Goal: Task Accomplishment & Management: Manage account settings

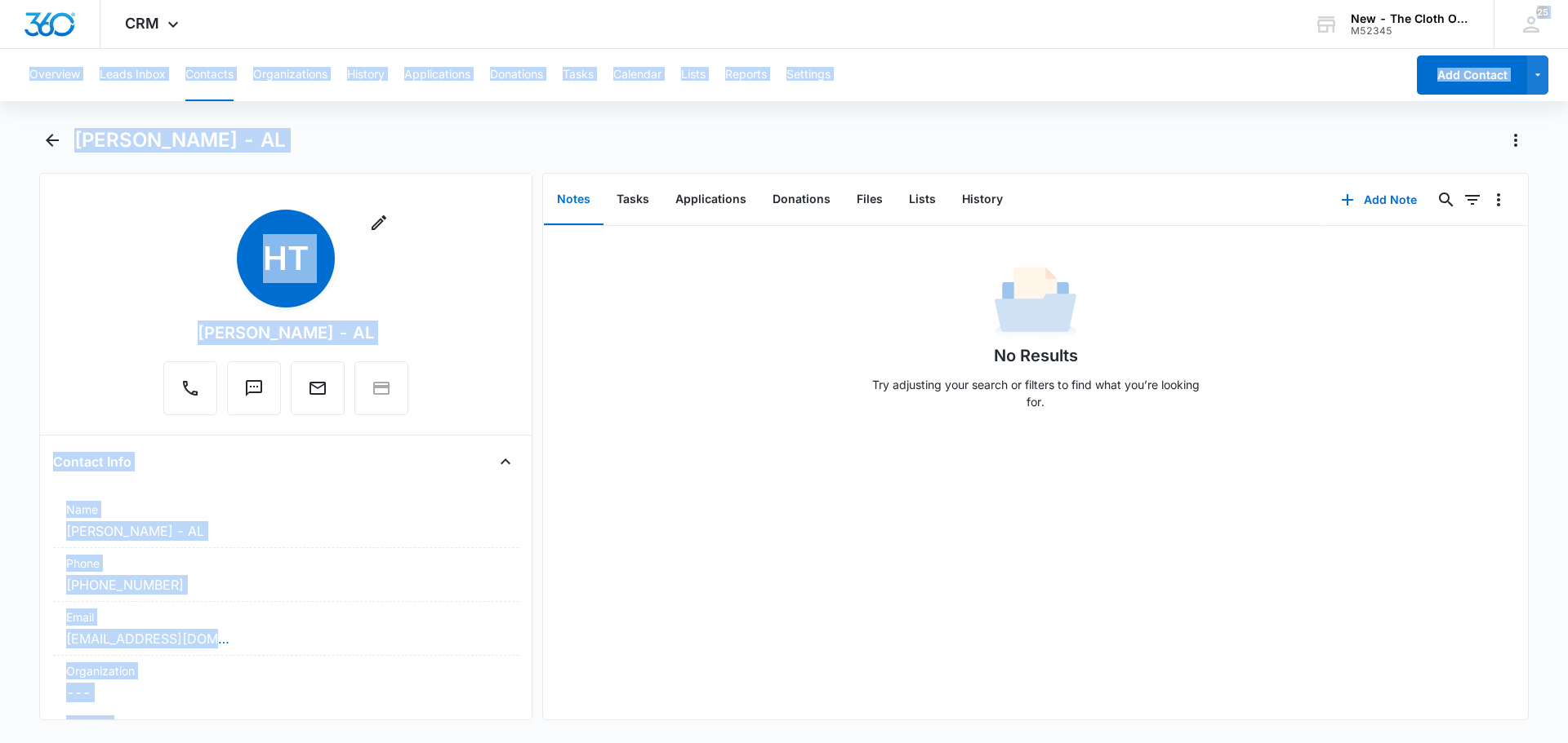
scroll to position [1877, 0]
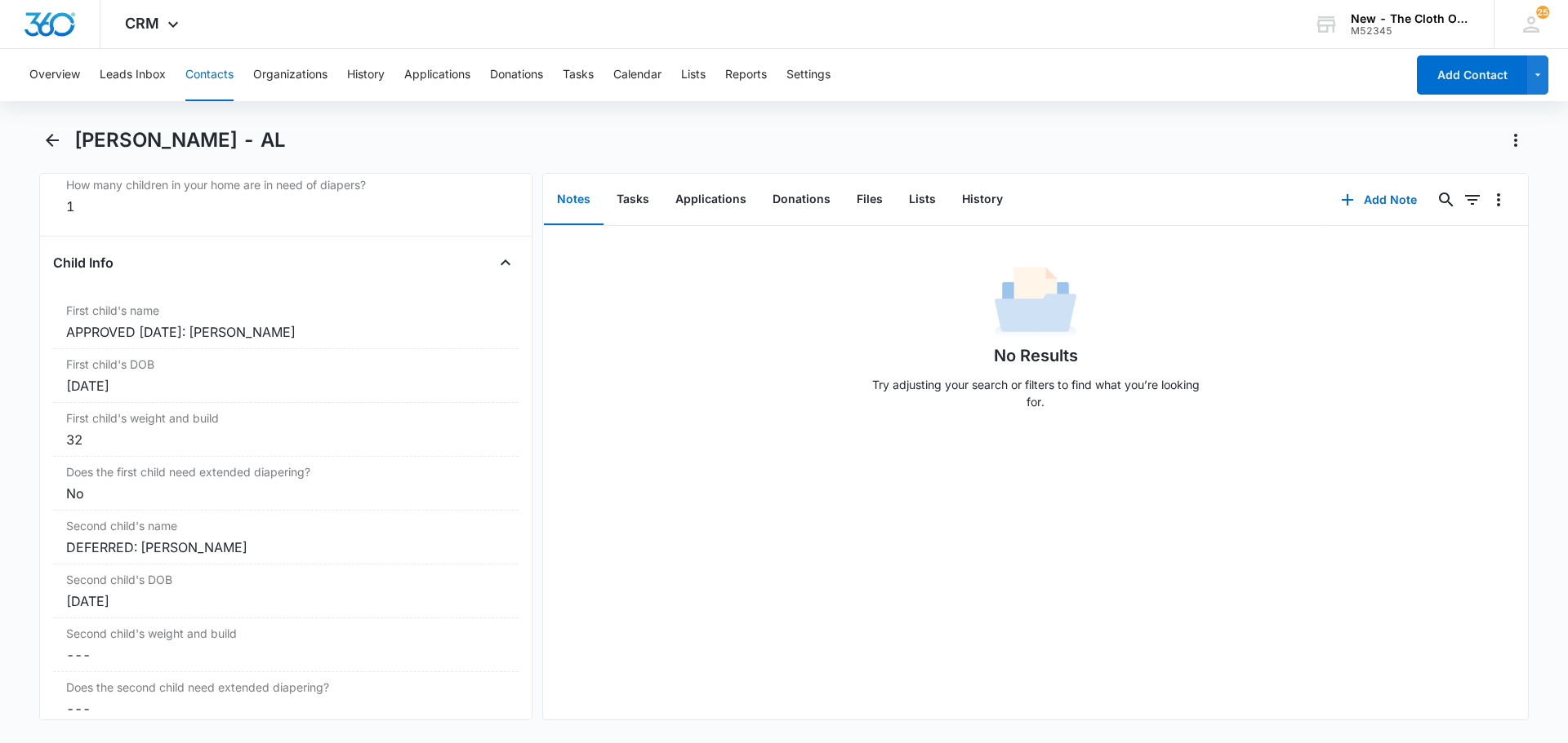
click at [979, 0] on html "CRM Apps Reputation CRM Email Social Ads Intelligence Brand Settings New - The …" at bounding box center [784, 372] width 1568 height 743
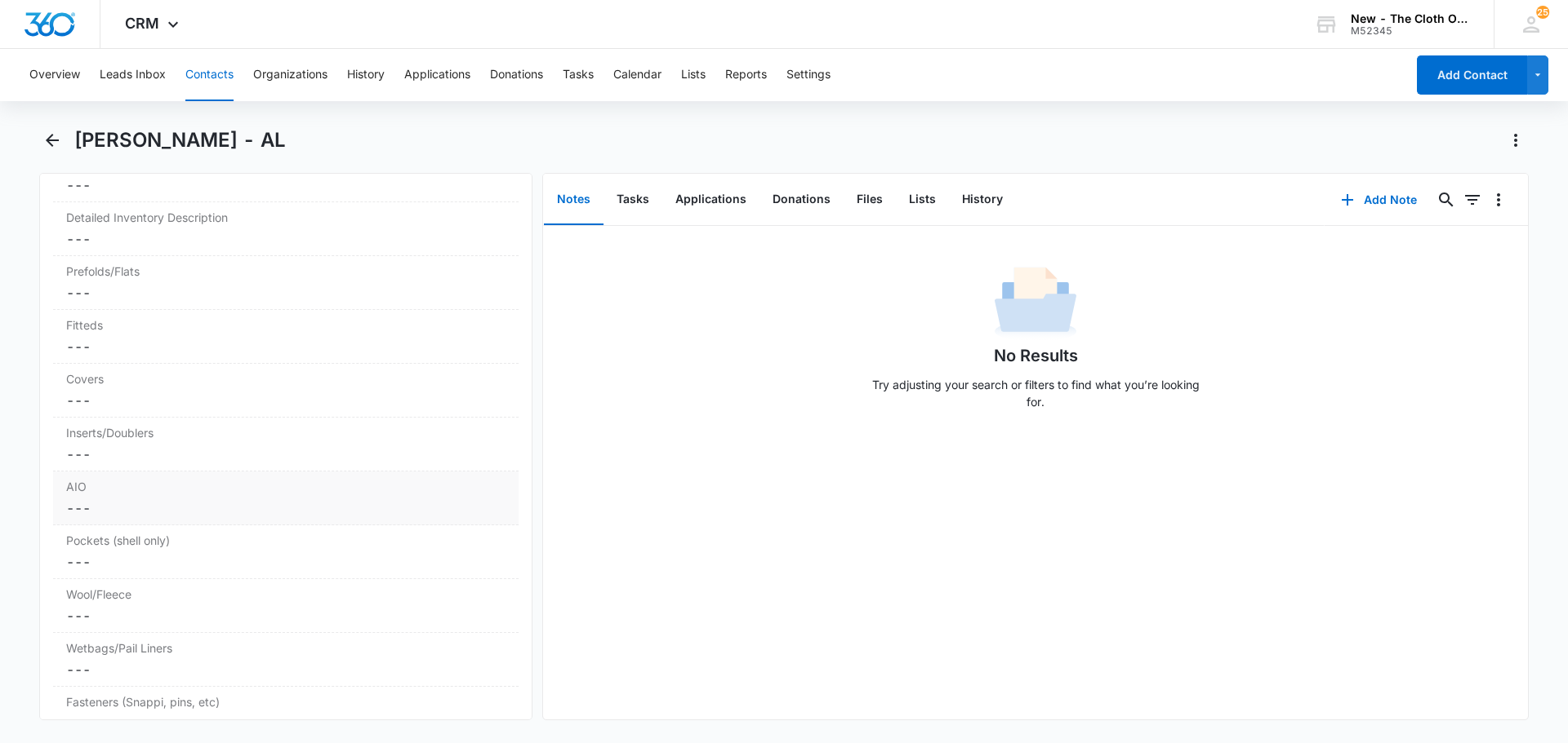
scroll to position [3999, 0]
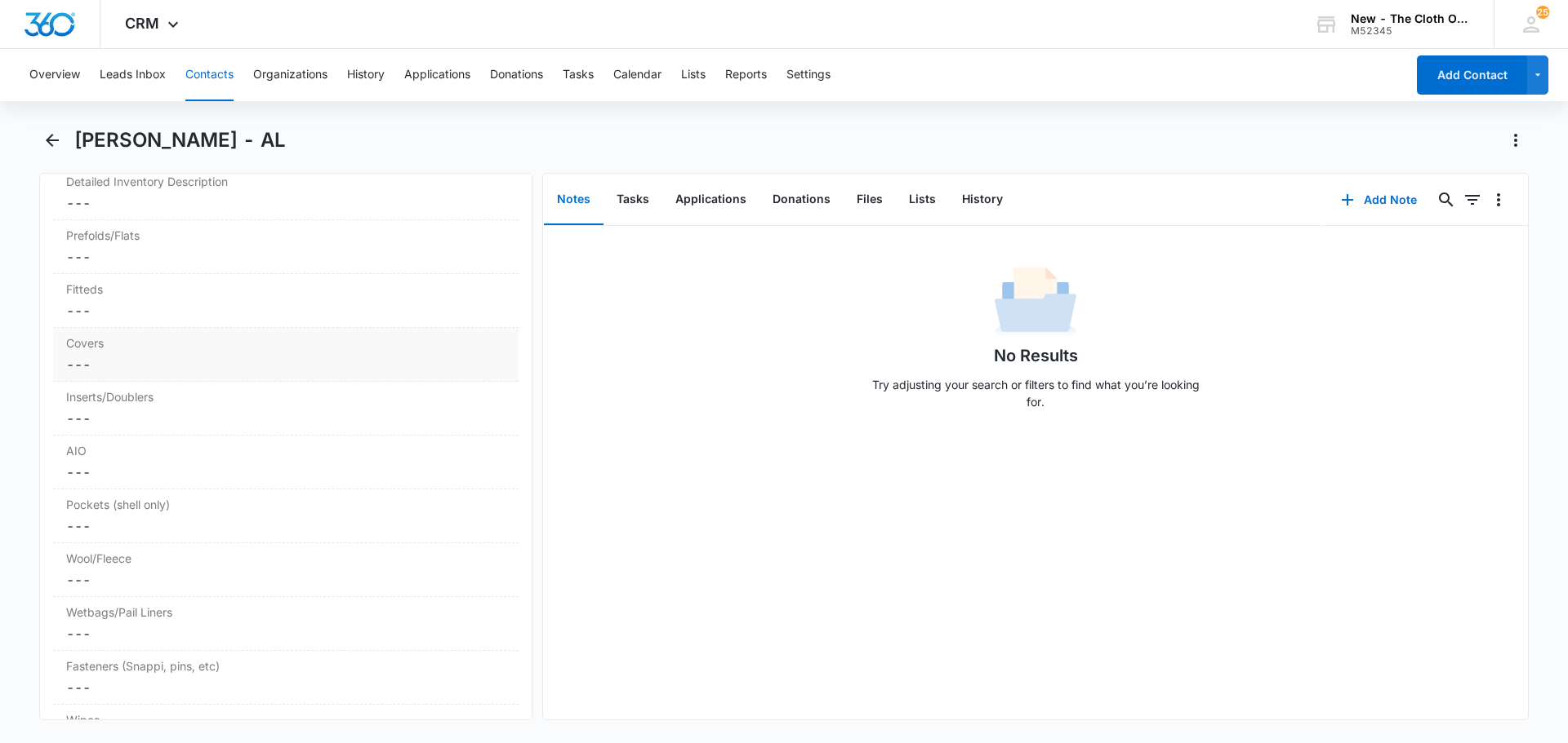
click at [149, 322] on div "Fitteds Cancel Save Changes ---" at bounding box center [286, 301] width 465 height 53
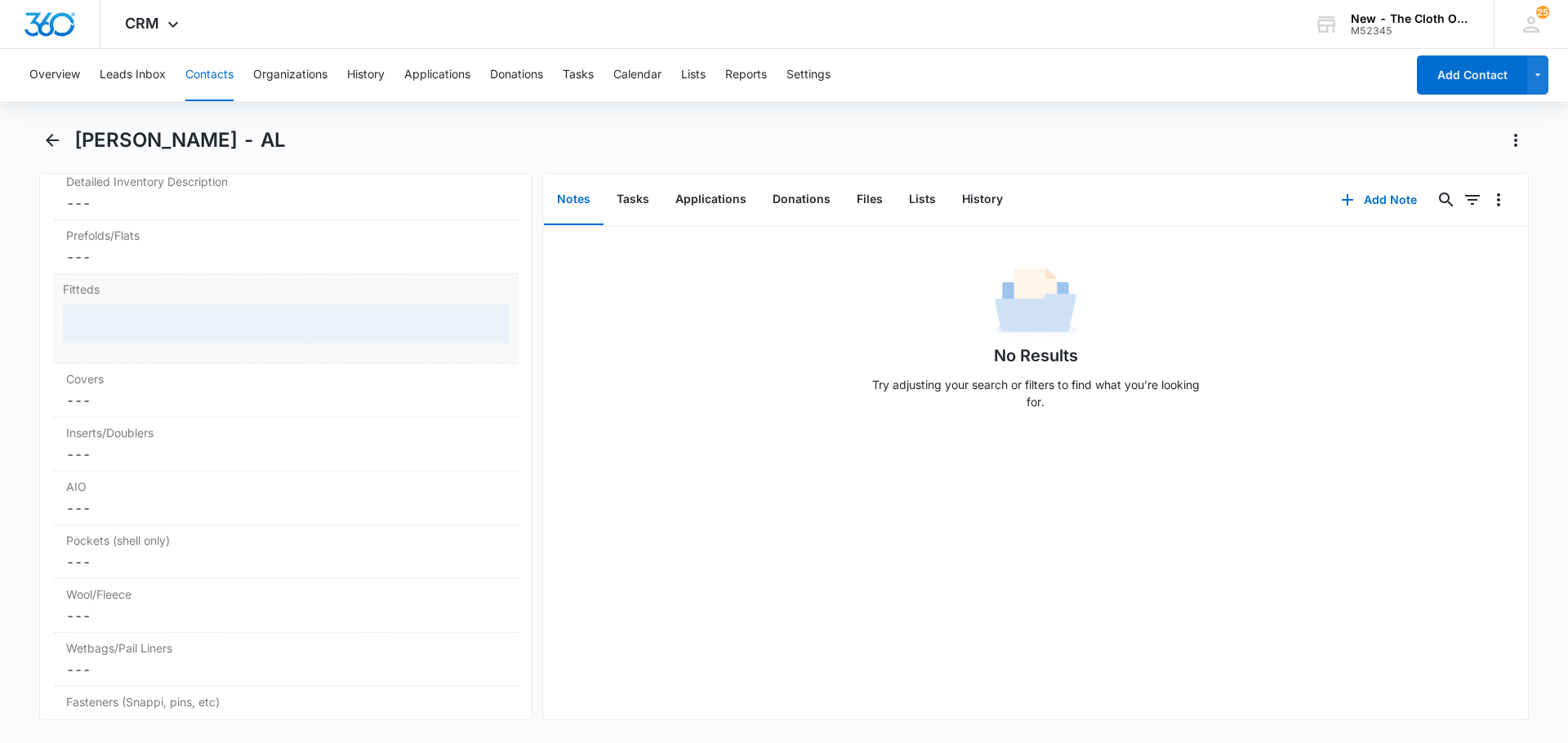
click at [122, 314] on div at bounding box center [286, 324] width 446 height 39
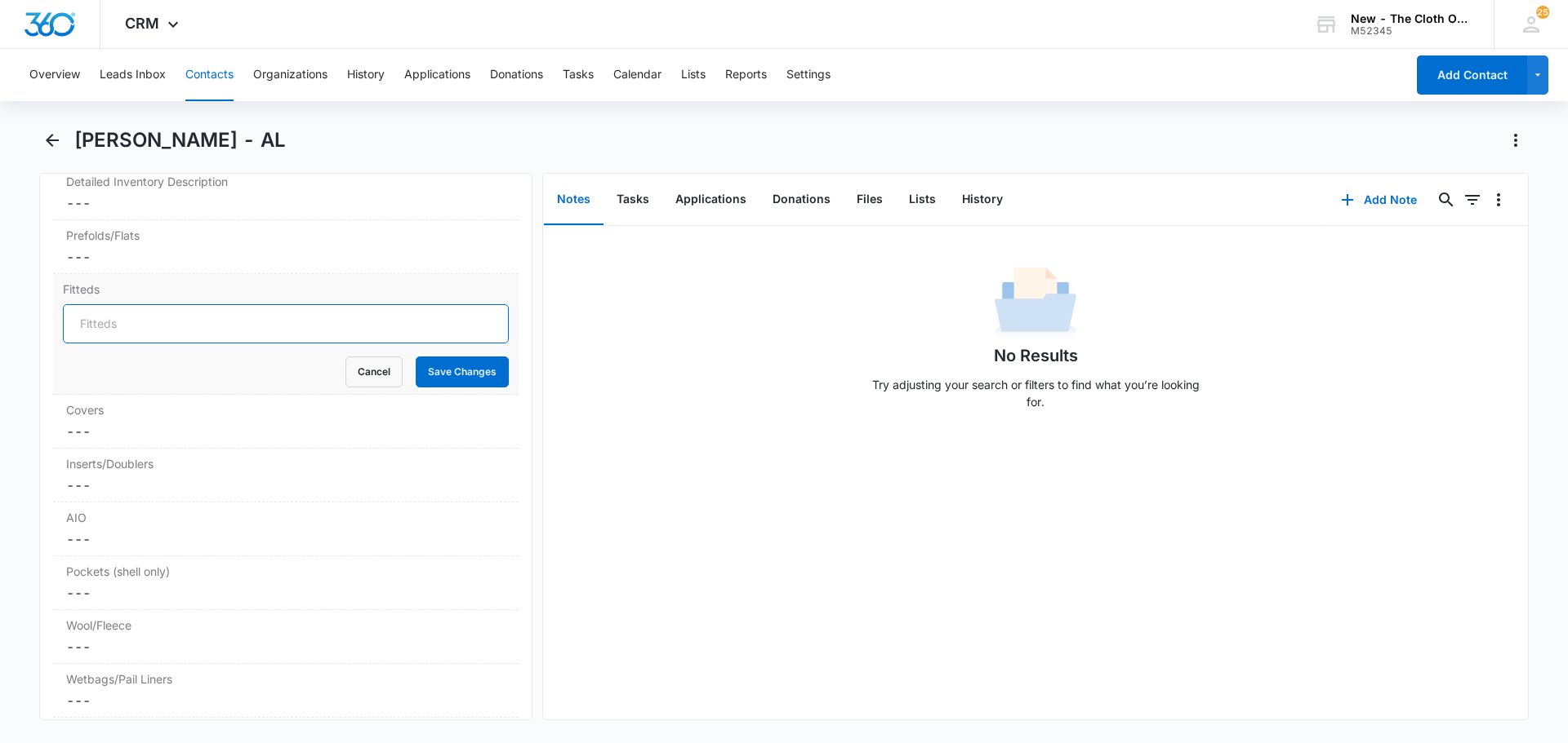
click at [106, 320] on input "Fitteds" at bounding box center [286, 324] width 446 height 39
type input "3"
click at [469, 381] on button "Save Changes" at bounding box center [462, 372] width 93 height 31
click at [115, 262] on dd "Cancel Save Changes ---" at bounding box center [286, 257] width 440 height 20
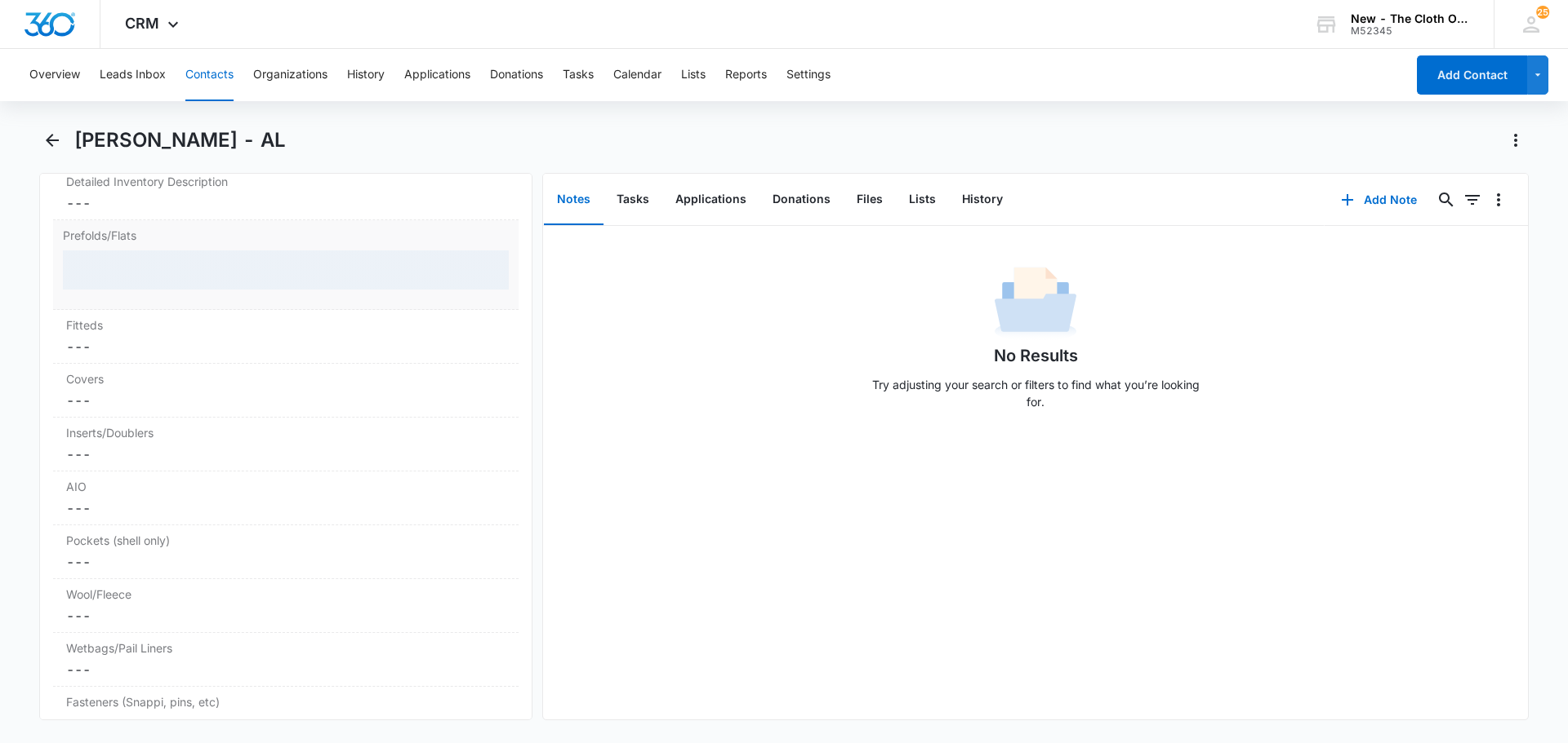
click at [102, 272] on div at bounding box center [286, 269] width 446 height 39
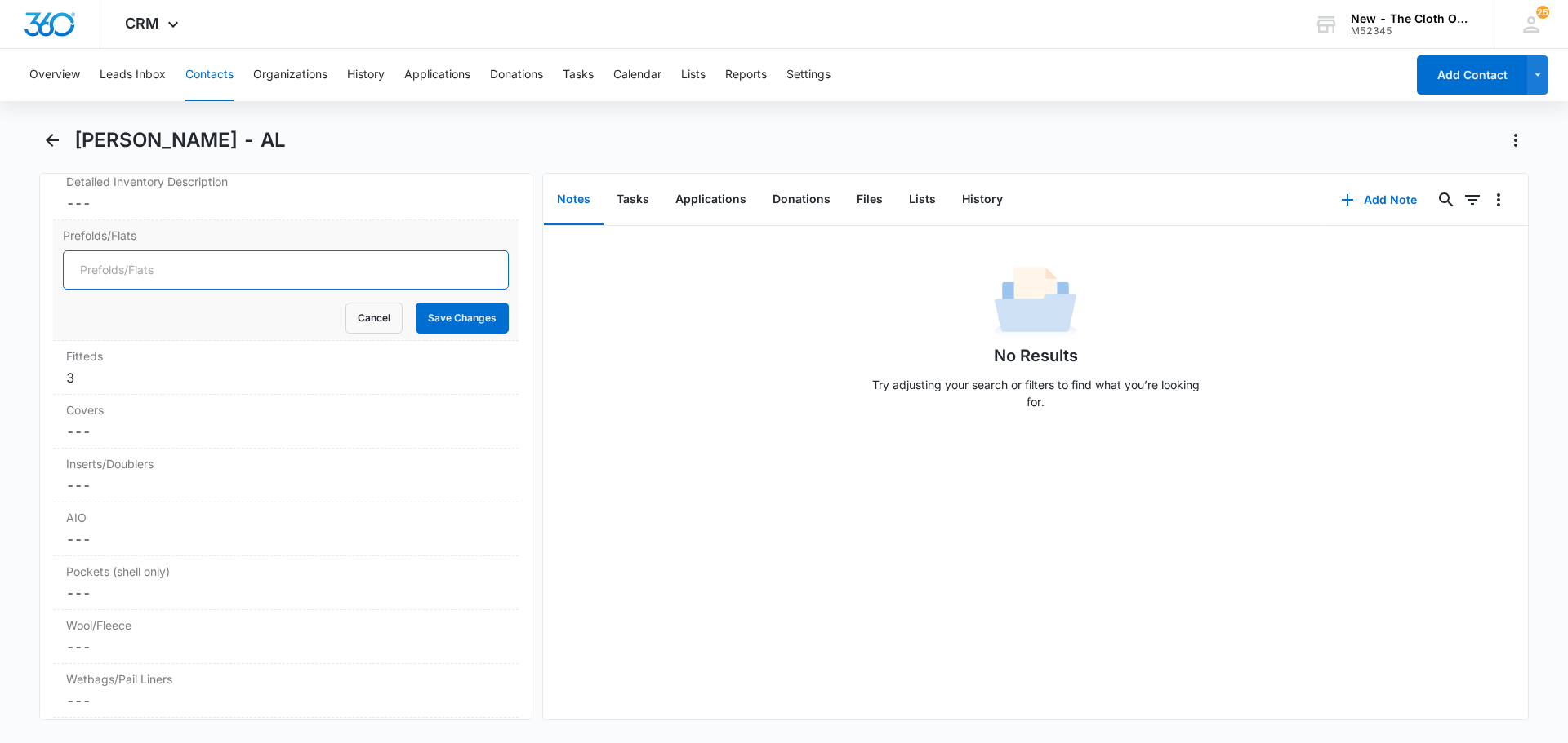
click at [110, 274] on input "Prefolds/Flats" at bounding box center [286, 269] width 446 height 39
type input "6"
click at [416, 315] on button "Save Changes" at bounding box center [462, 318] width 93 height 31
drag, startPoint x: 101, startPoint y: 411, endPoint x: 110, endPoint y: 428, distance: 19.2
click at [105, 415] on label "Covers" at bounding box center [286, 410] width 440 height 17
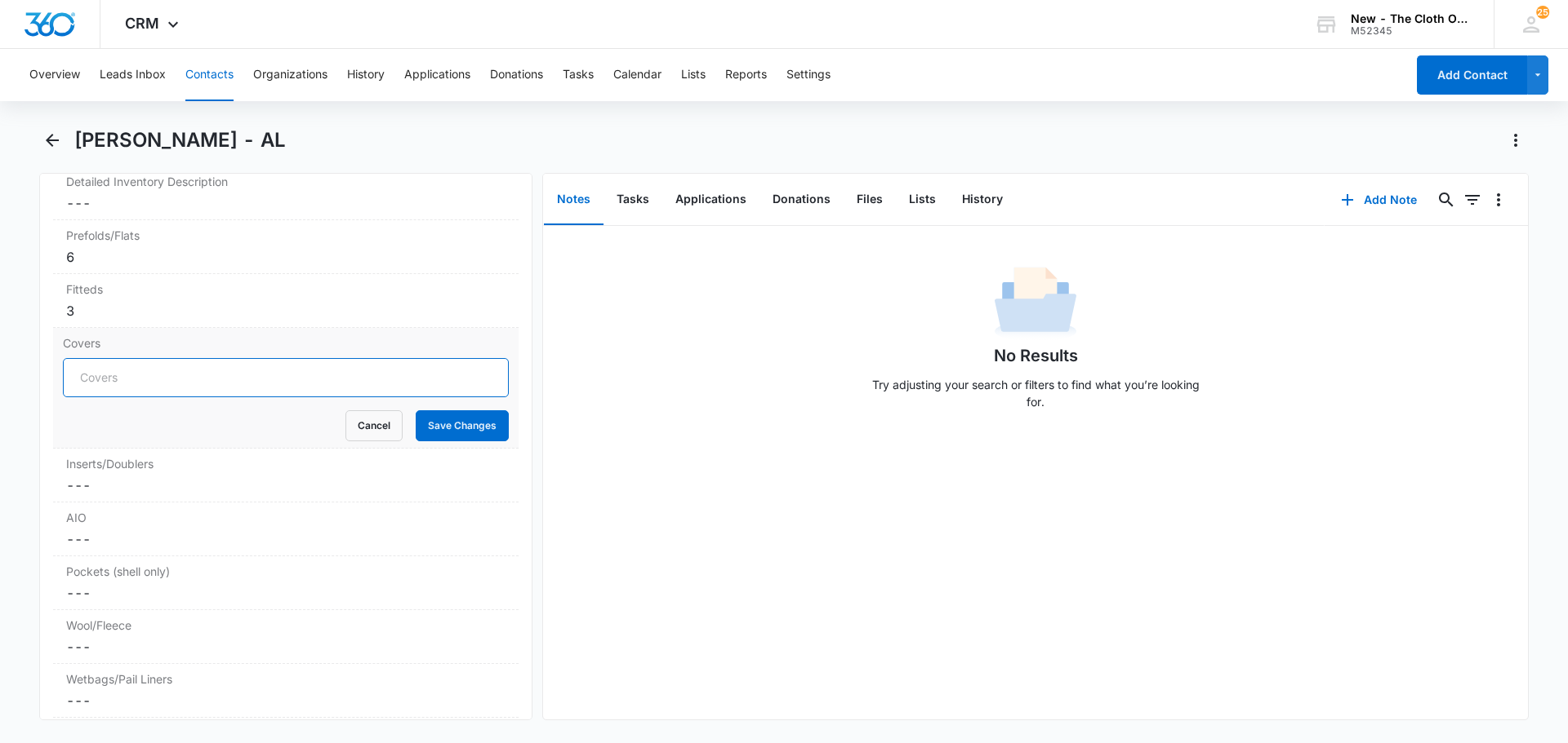
click at [116, 376] on input "Covers" at bounding box center [286, 377] width 446 height 39
type input "3"
click at [464, 419] on button "Save Changes" at bounding box center [462, 426] width 93 height 31
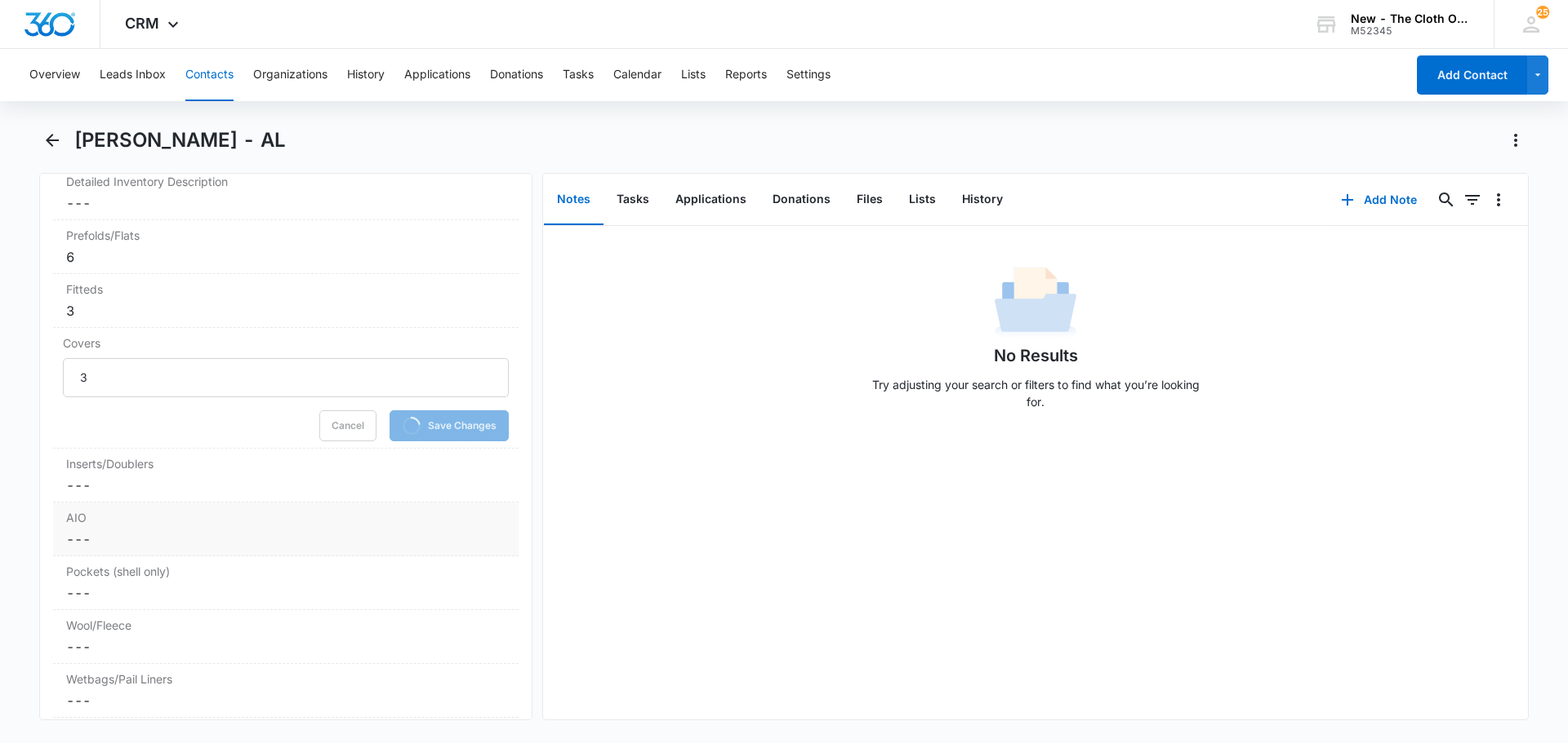
click at [158, 491] on dd "Cancel Save Changes ---" at bounding box center [286, 485] width 440 height 20
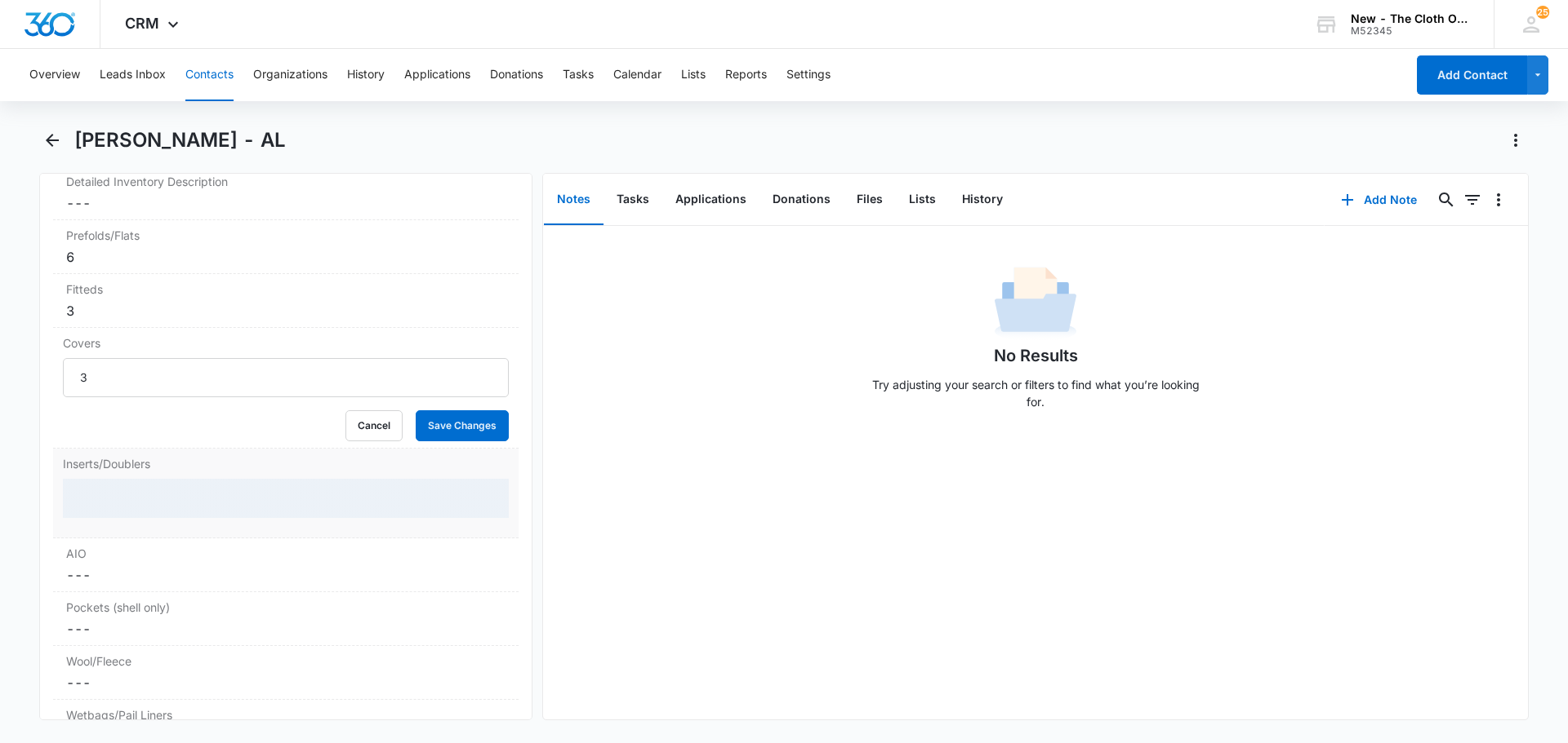
click at [140, 506] on div at bounding box center [286, 499] width 446 height 39
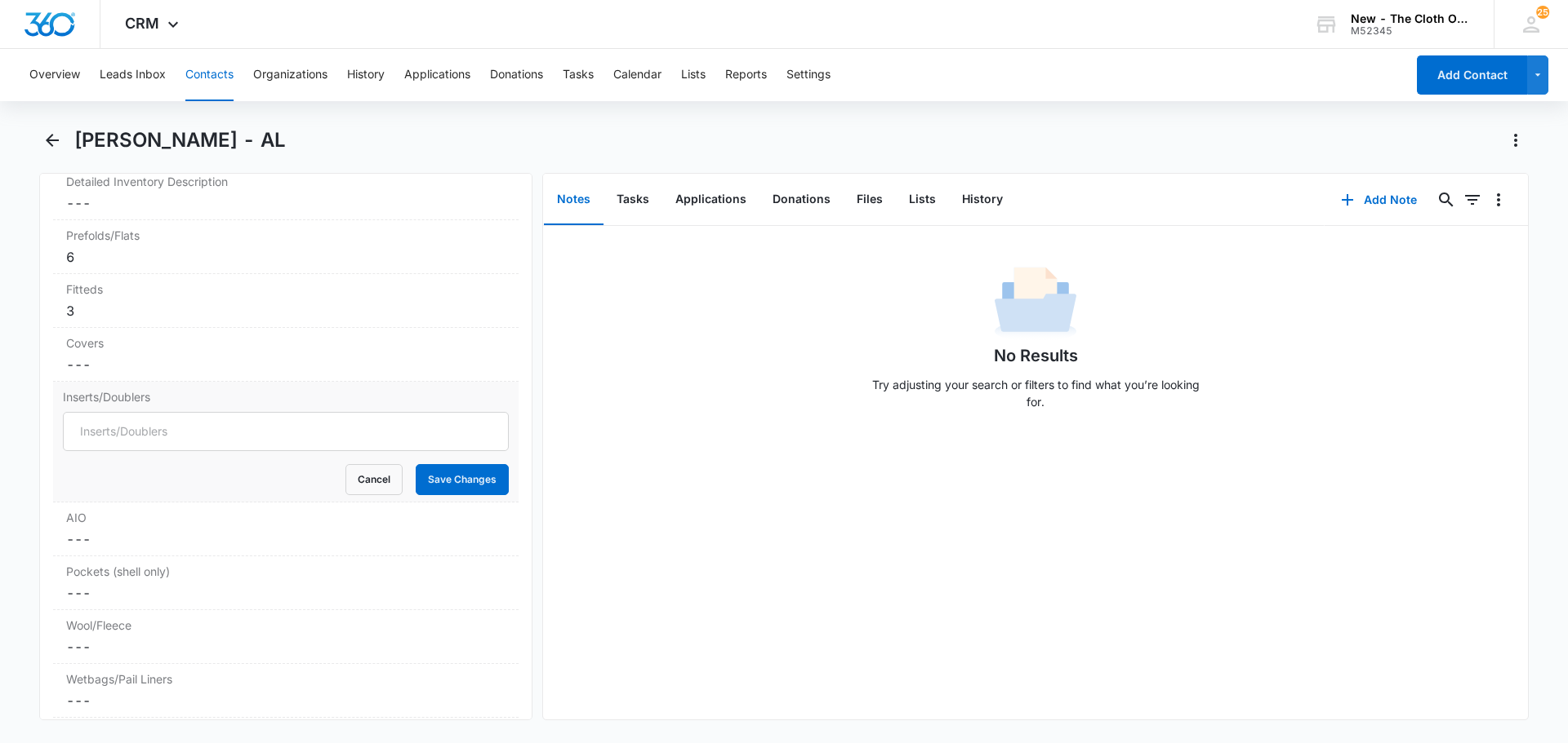
click at [140, 490] on div "Cancel Save Changes" at bounding box center [286, 479] width 446 height 31
click at [155, 442] on input "Inserts/Doublers" at bounding box center [286, 432] width 446 height 39
click at [157, 444] on input "Inserts/Doublers" at bounding box center [286, 432] width 446 height 39
type input "3"
click at [465, 477] on button "Save Changes" at bounding box center [462, 479] width 93 height 31
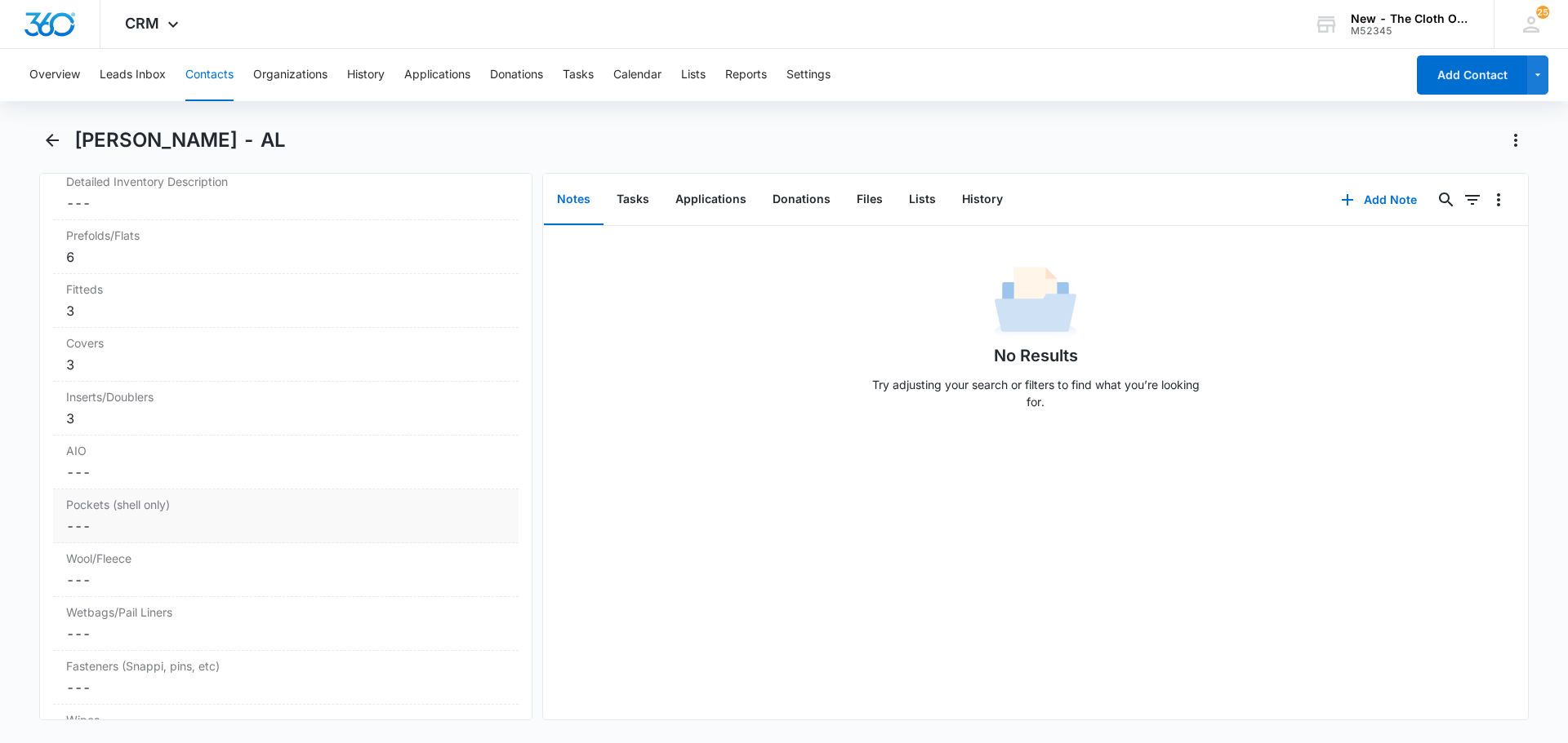
click at [145, 530] on dd "Cancel Save Changes ---" at bounding box center [286, 526] width 440 height 20
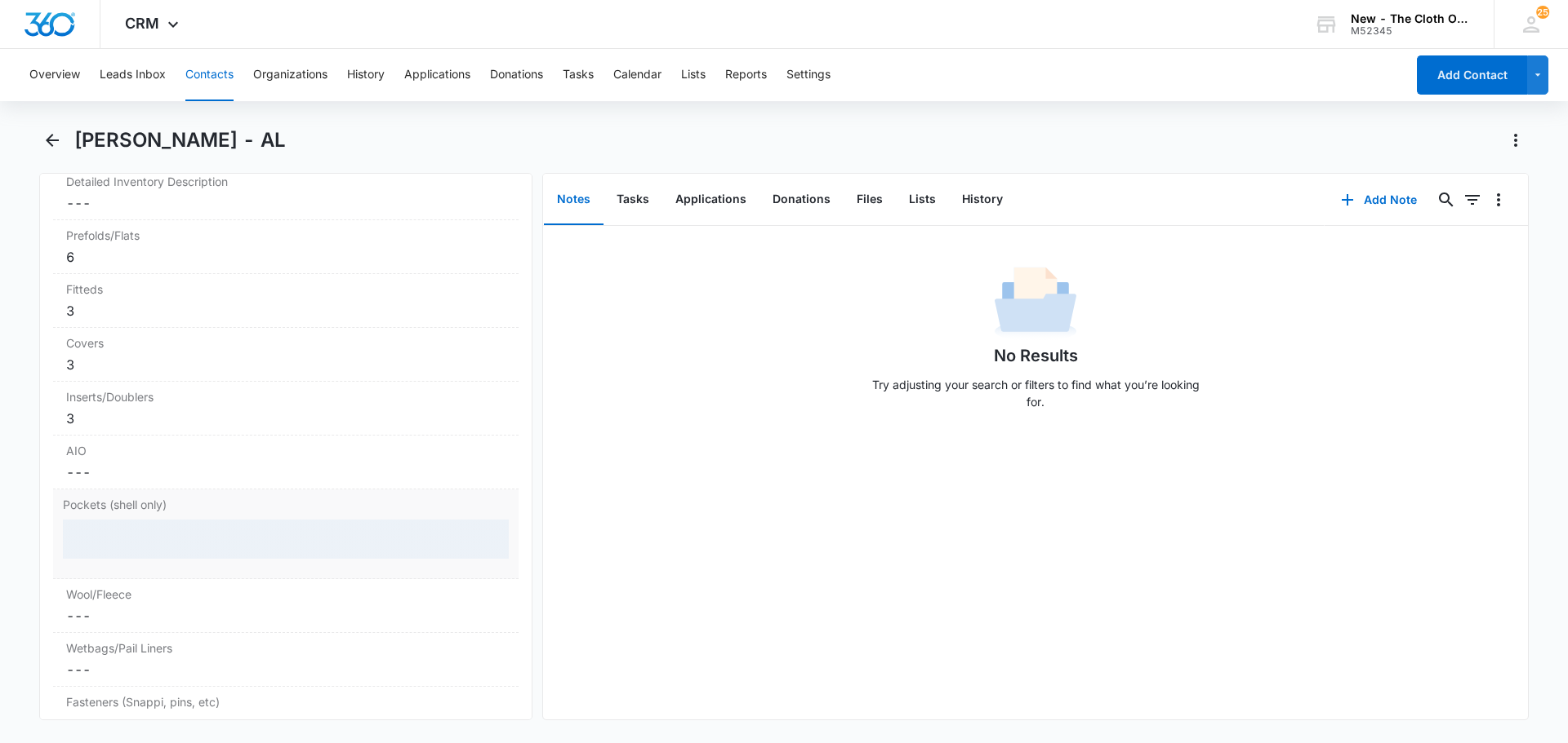
click at [125, 540] on div at bounding box center [286, 539] width 446 height 39
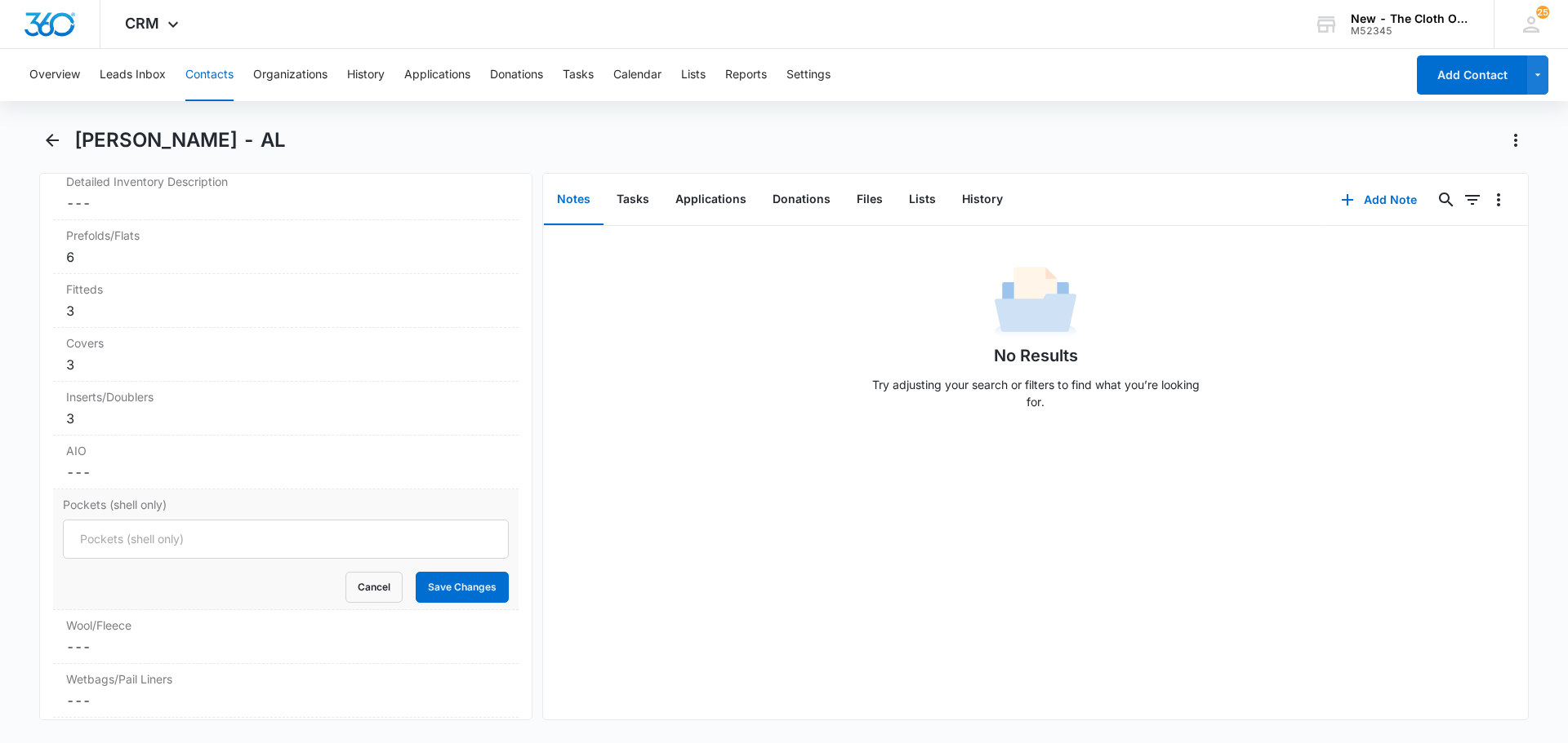
click at [128, 539] on input "Pockets (shell only)" at bounding box center [286, 539] width 446 height 39
type input "1"
click at [430, 575] on button "Save Changes" at bounding box center [462, 587] width 93 height 31
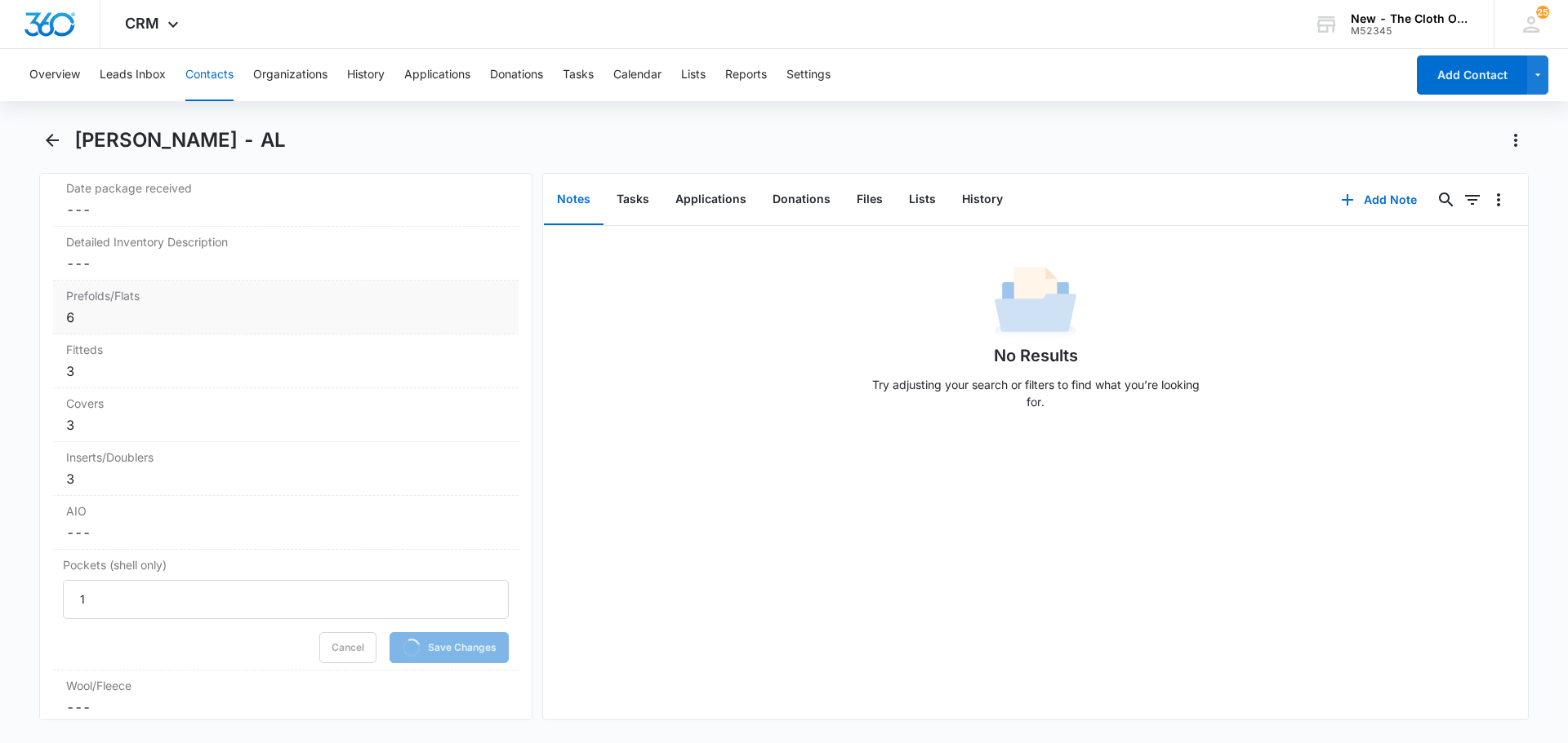
scroll to position [3835, 0]
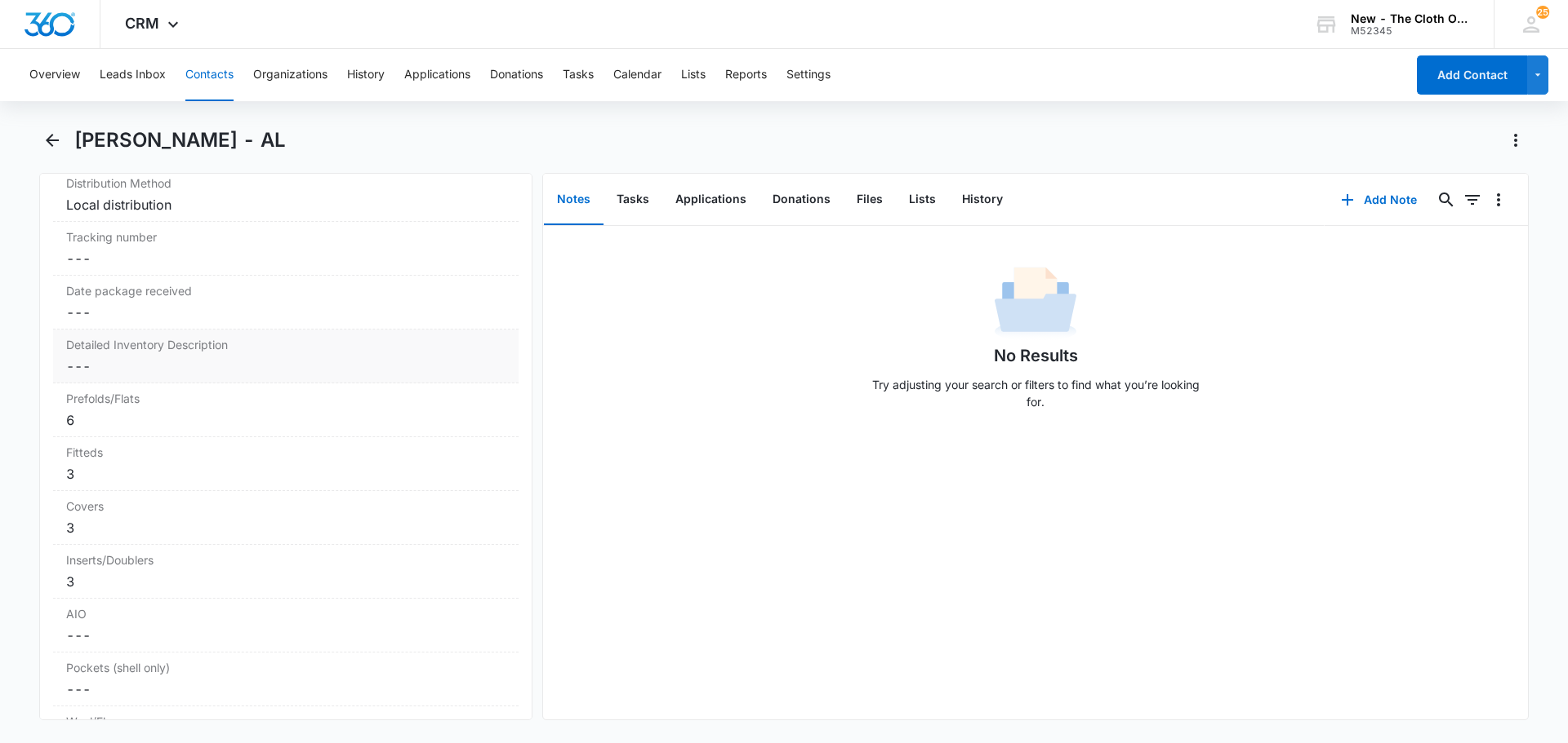
click at [223, 364] on dd "Cancel Save Changes ---" at bounding box center [286, 366] width 440 height 20
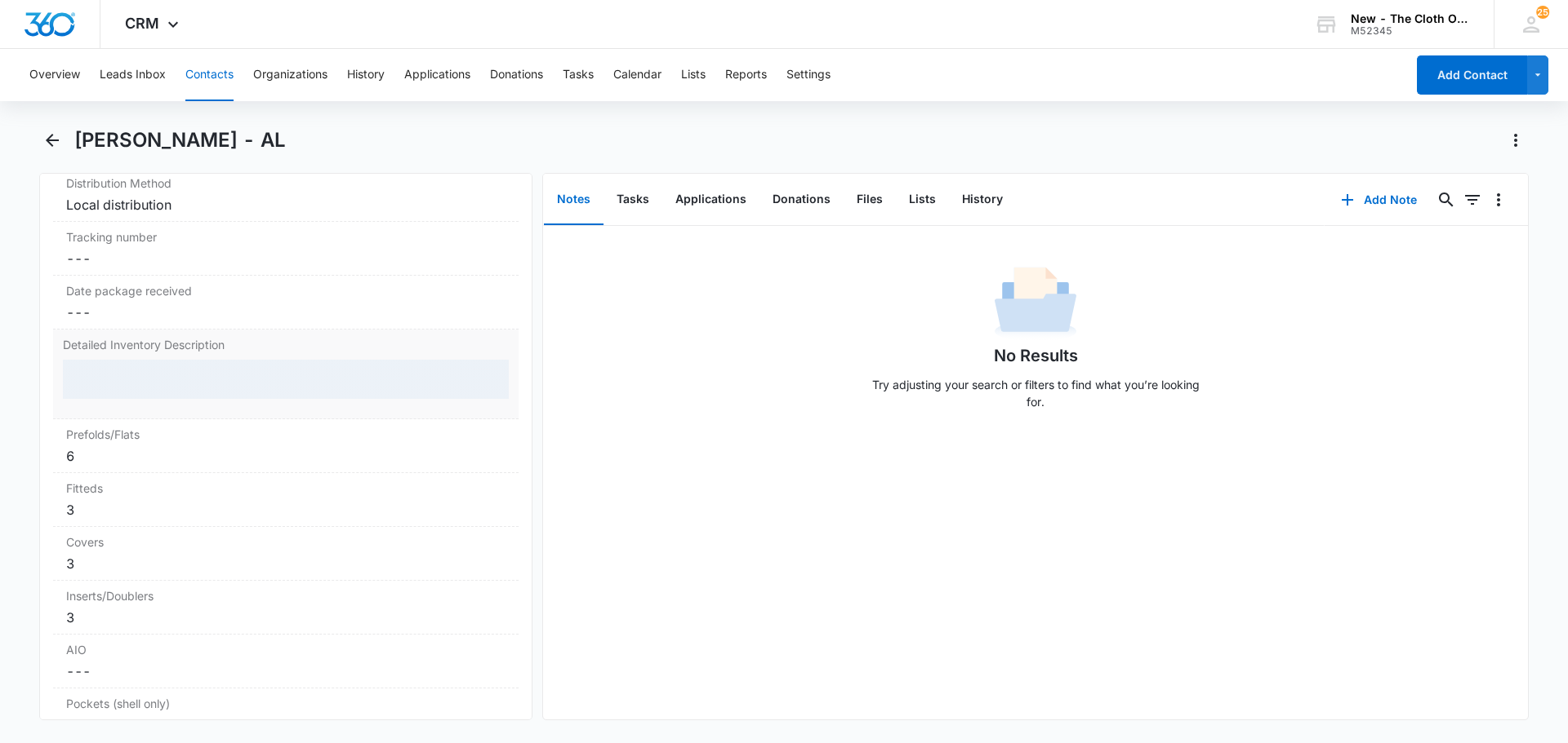
drag, startPoint x: 216, startPoint y: 374, endPoint x: 209, endPoint y: 387, distance: 14.8
click at [216, 377] on div at bounding box center [286, 379] width 446 height 39
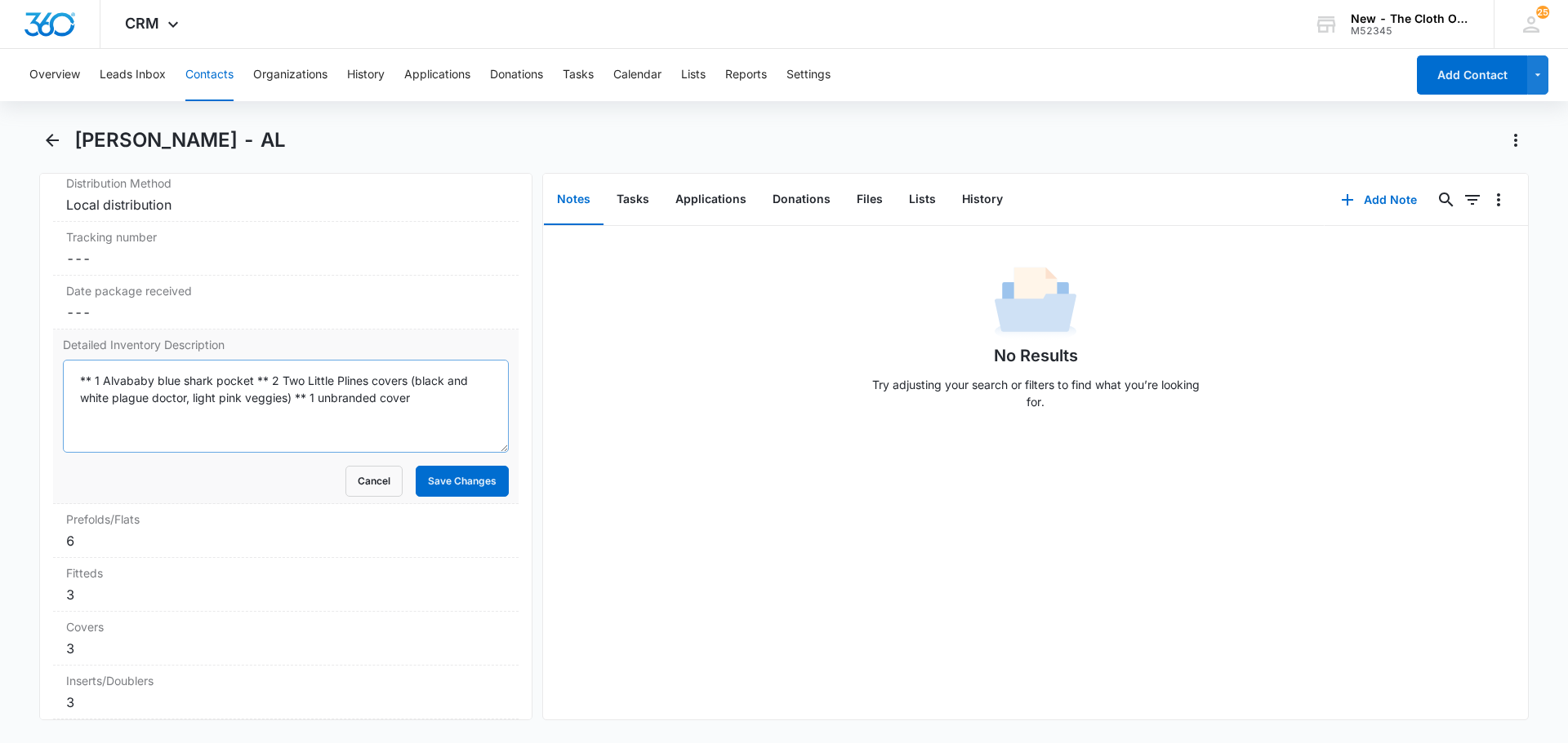
click at [96, 387] on textarea "** 1 Alvababy blue shark pocket ** 2 Two Little Plines covers (black and white …" at bounding box center [286, 406] width 446 height 93
click at [270, 375] on textarea "**1 Alvababy blue shark pocket ** 2 Two Little Plines covers (black and white p…" at bounding box center [286, 406] width 446 height 93
click at [94, 379] on textarea "**1 Alvababy blue shark pocket ** 2 Two Little Plines covers (black and white p…" at bounding box center [286, 406] width 446 height 93
click at [257, 374] on textarea "** 1 Alvababy blue shark pocket ** 2 Two Little Plines covers (black and white …" at bounding box center [286, 406] width 446 height 93
click at [129, 413] on textarea "** 1 Alvababy blue shark pocket ** 2 Two Little Plines covers (black and white …" at bounding box center [286, 406] width 446 height 93
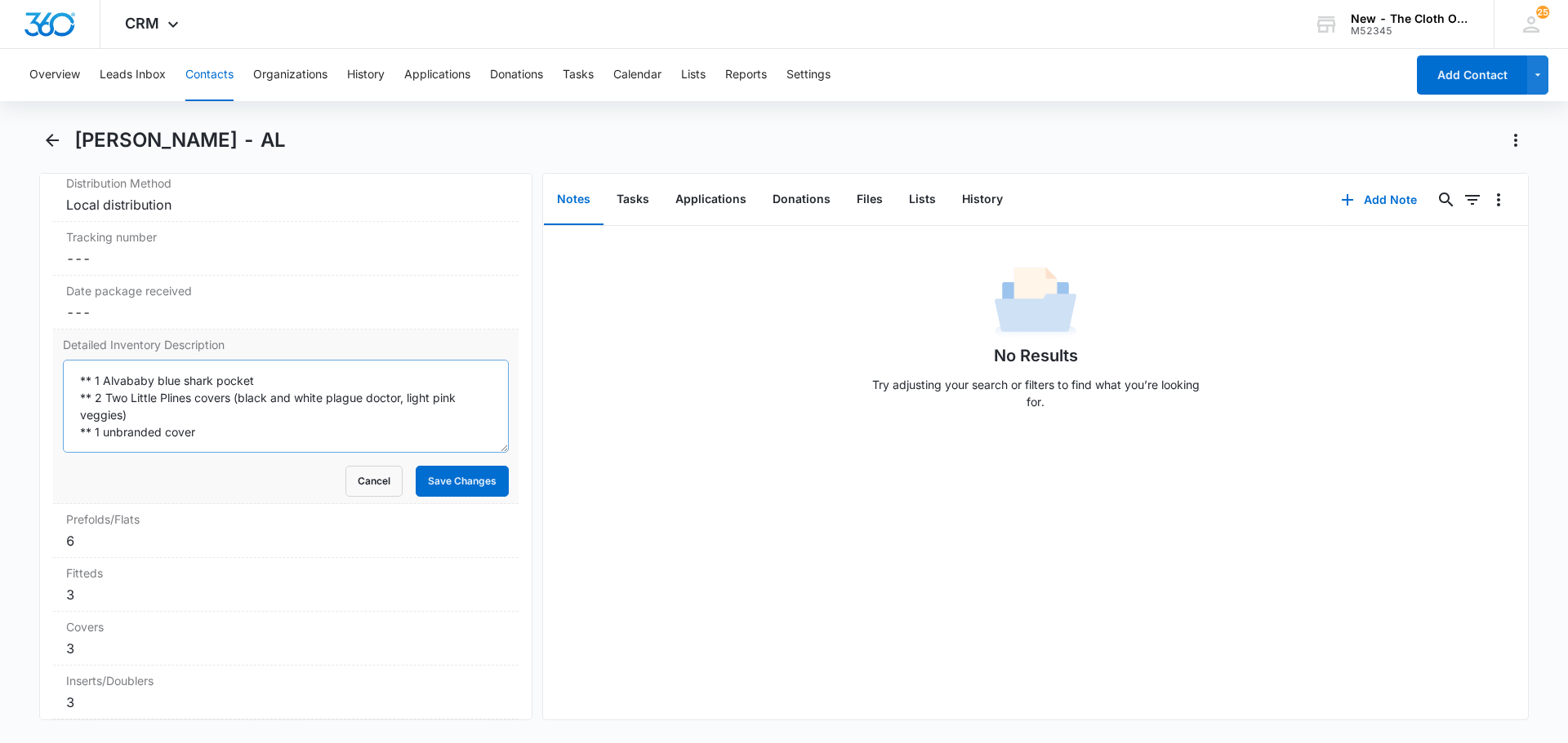
click at [218, 440] on textarea "** 1 Alvababy blue shark pocket ** 2 Two Little Plines covers (black and white …" at bounding box center [286, 406] width 446 height 93
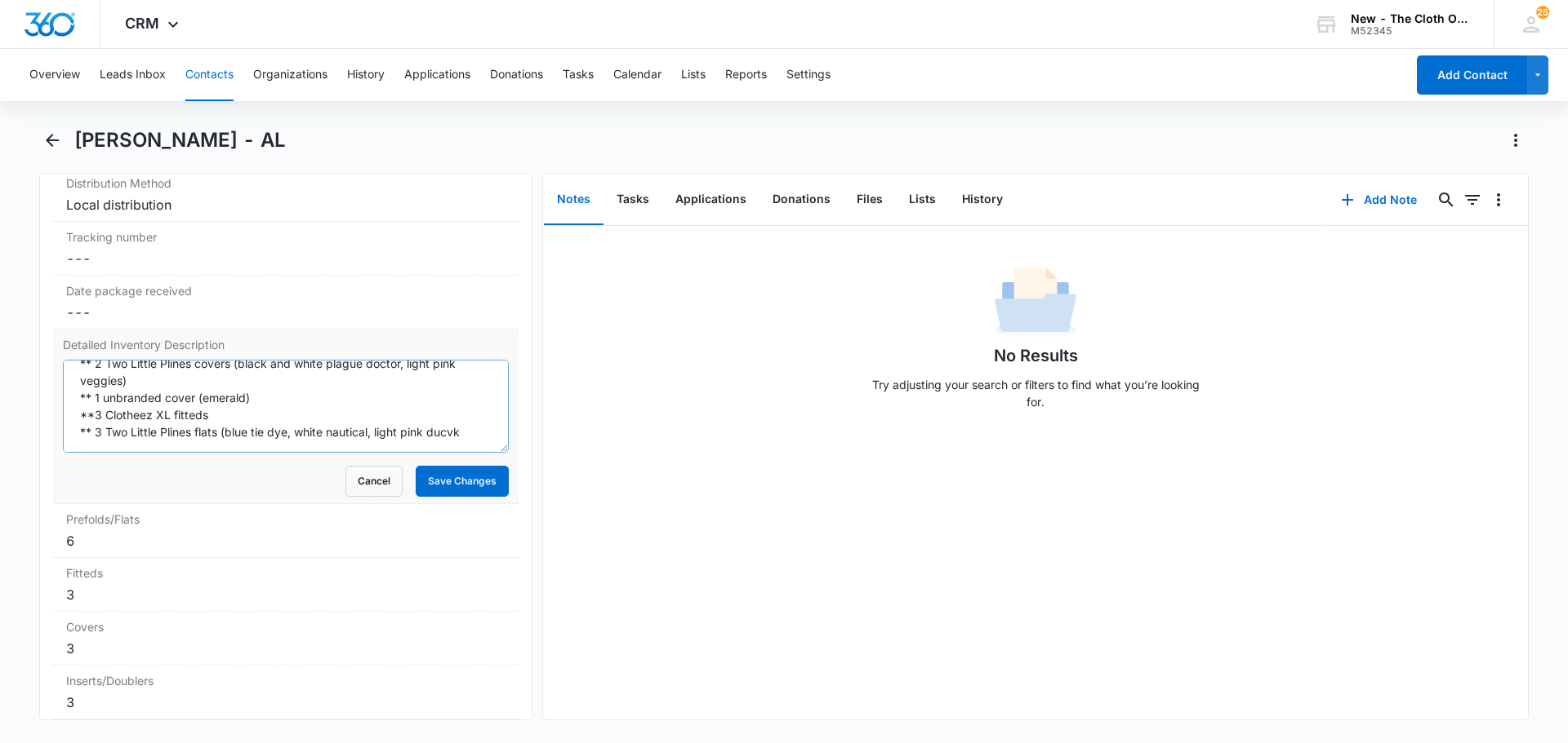
scroll to position [34, 0]
click at [286, 432] on textarea "** 1 Alvababy blue shark pocket ** 2 Two Little Plines covers (black and white …" at bounding box center [286, 406] width 446 height 93
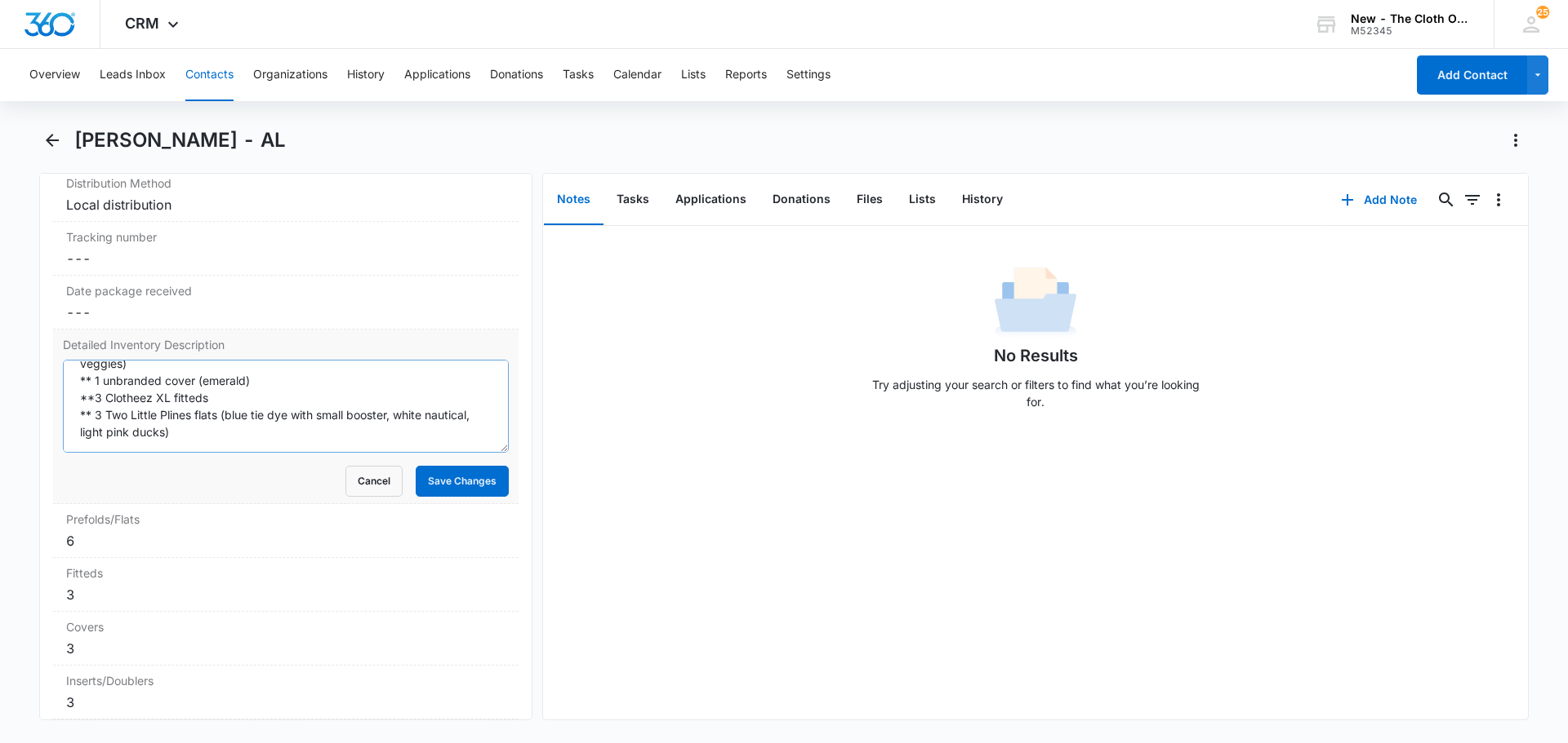
click at [277, 433] on textarea "** 1 Alvababy blue shark pocket ** 2 Two Little Plines covers (black and white …" at bounding box center [286, 406] width 446 height 93
type textarea "** 1 Alvababy blue shark pocket ** 2 Two Little Plines covers (black and white …"
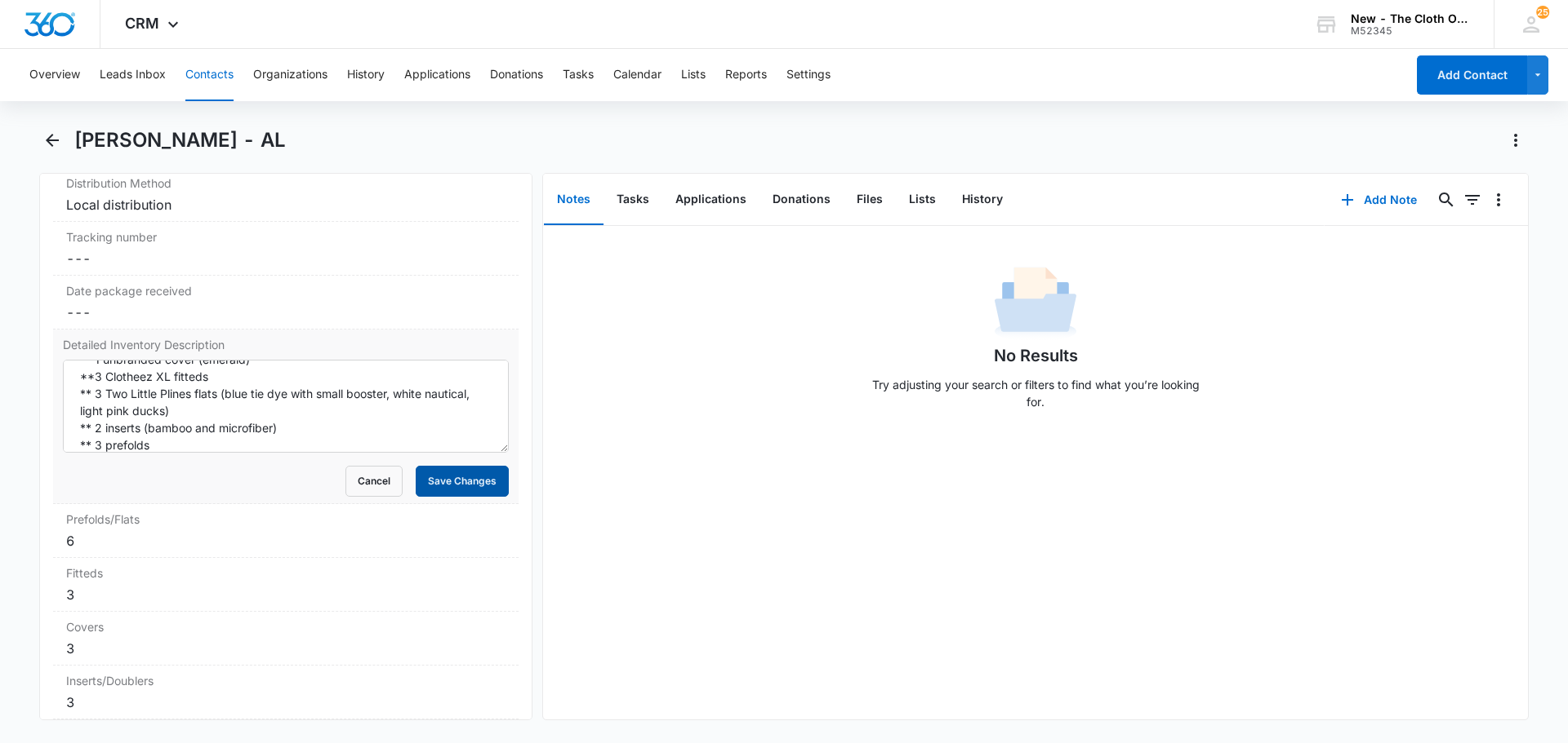
click at [467, 482] on button "Save Changes" at bounding box center [462, 481] width 93 height 31
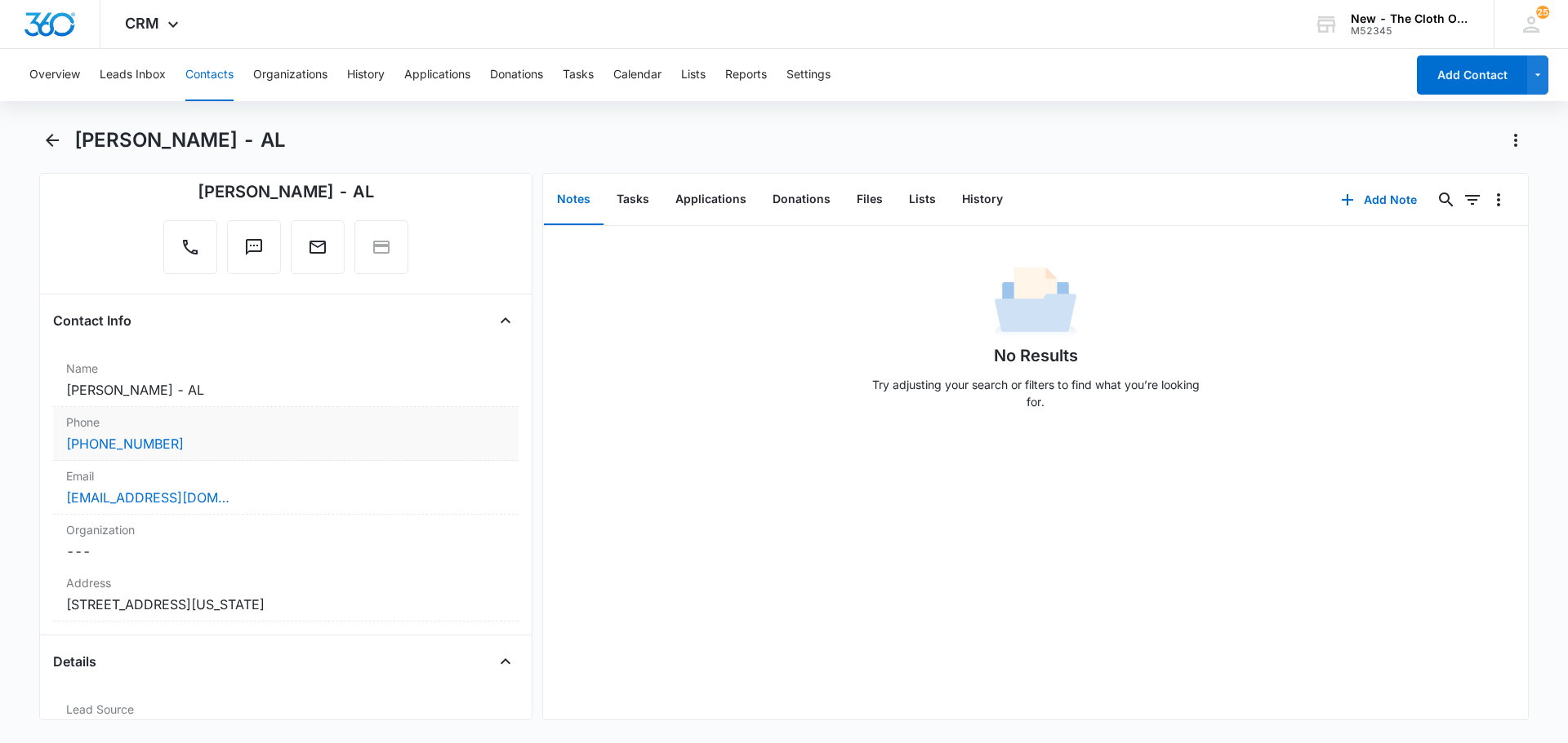
scroll to position [163, 0]
